Goal: Obtain resource: Obtain resource

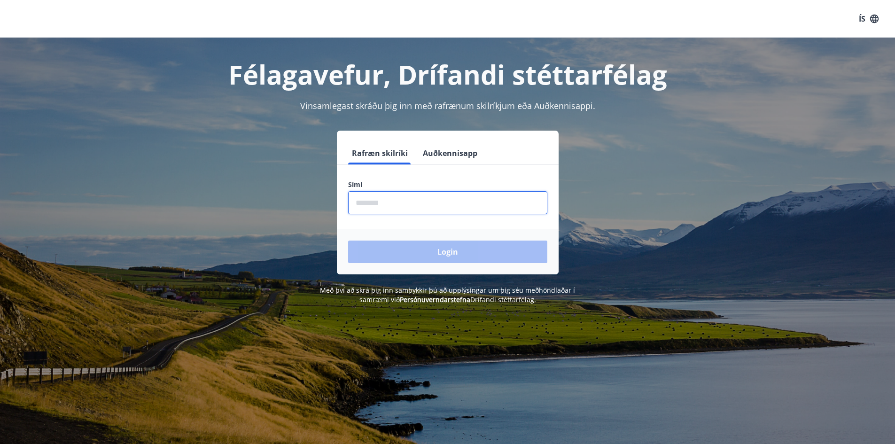
click at [405, 196] on input "phone" at bounding box center [447, 202] width 199 height 23
type input "********"
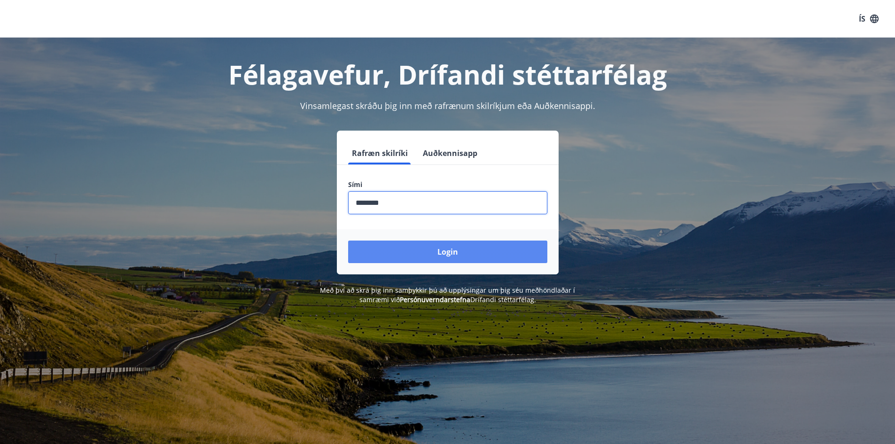
click at [423, 254] on button "Login" at bounding box center [447, 252] width 199 height 23
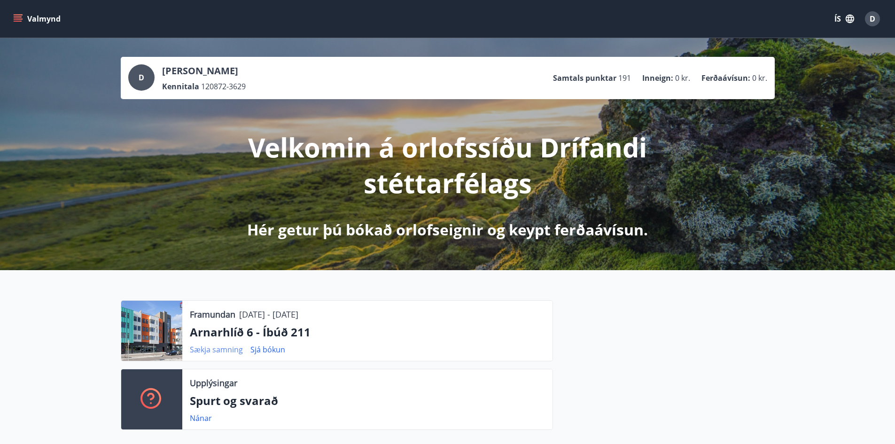
click at [218, 350] on link "Sækja samning" at bounding box center [216, 349] width 53 height 10
click at [872, 19] on span "D" at bounding box center [873, 19] width 6 height 10
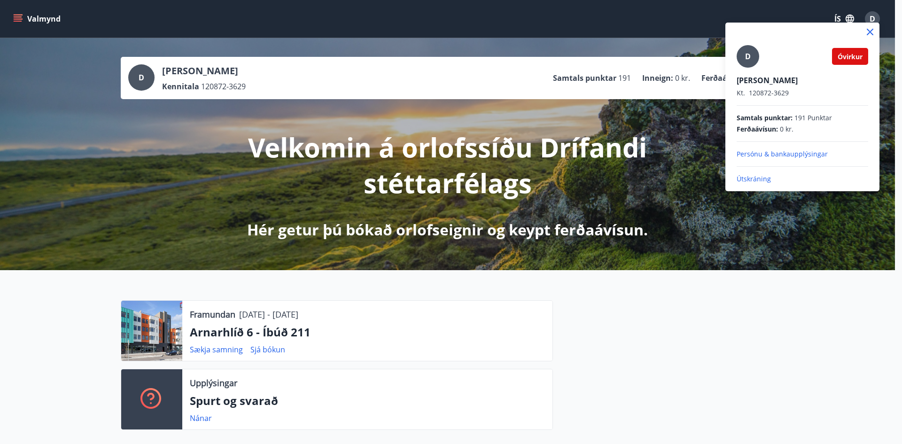
click at [748, 179] on p "Útskráning" at bounding box center [803, 178] width 132 height 9
